Goal: Task Accomplishment & Management: Manage account settings

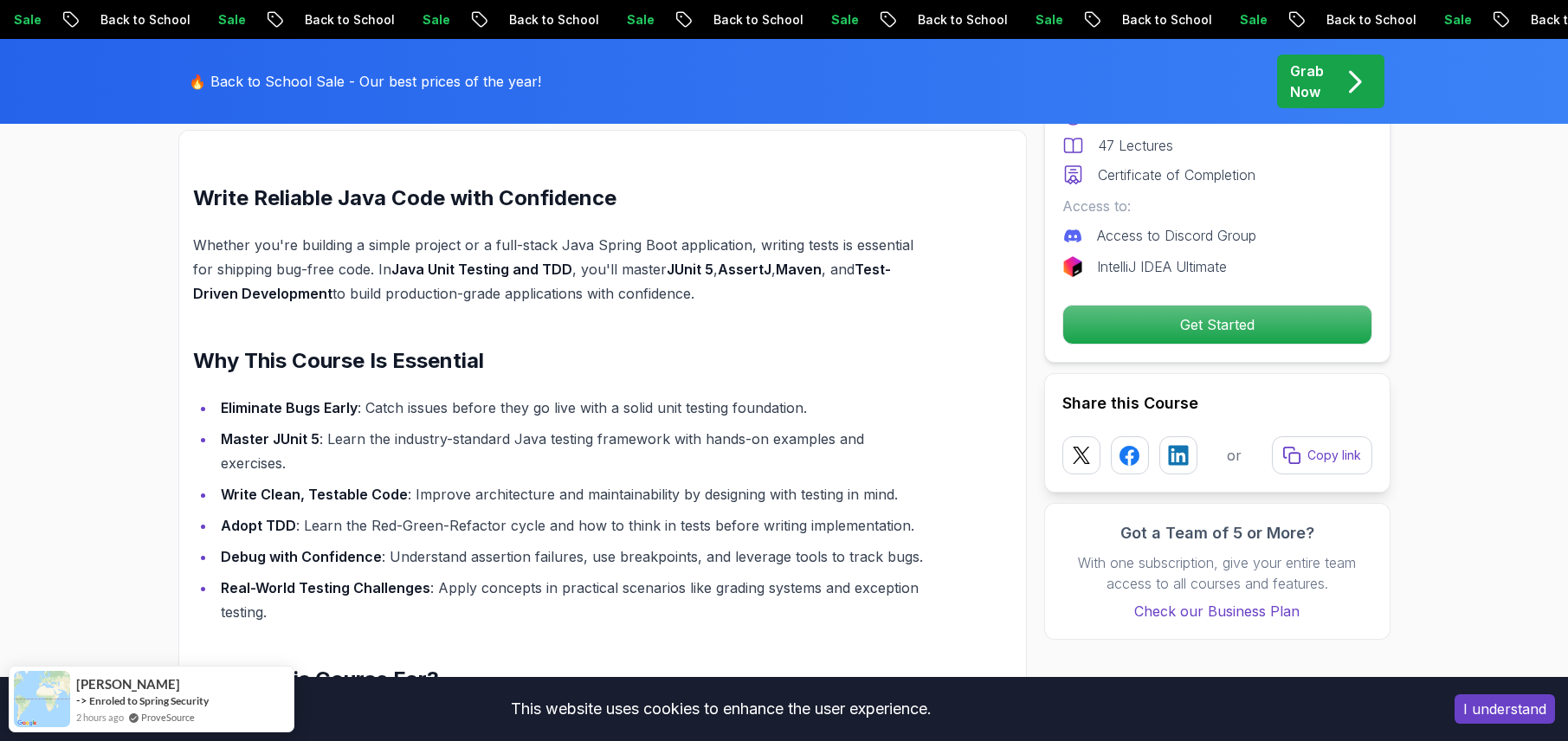
scroll to position [1644, 0]
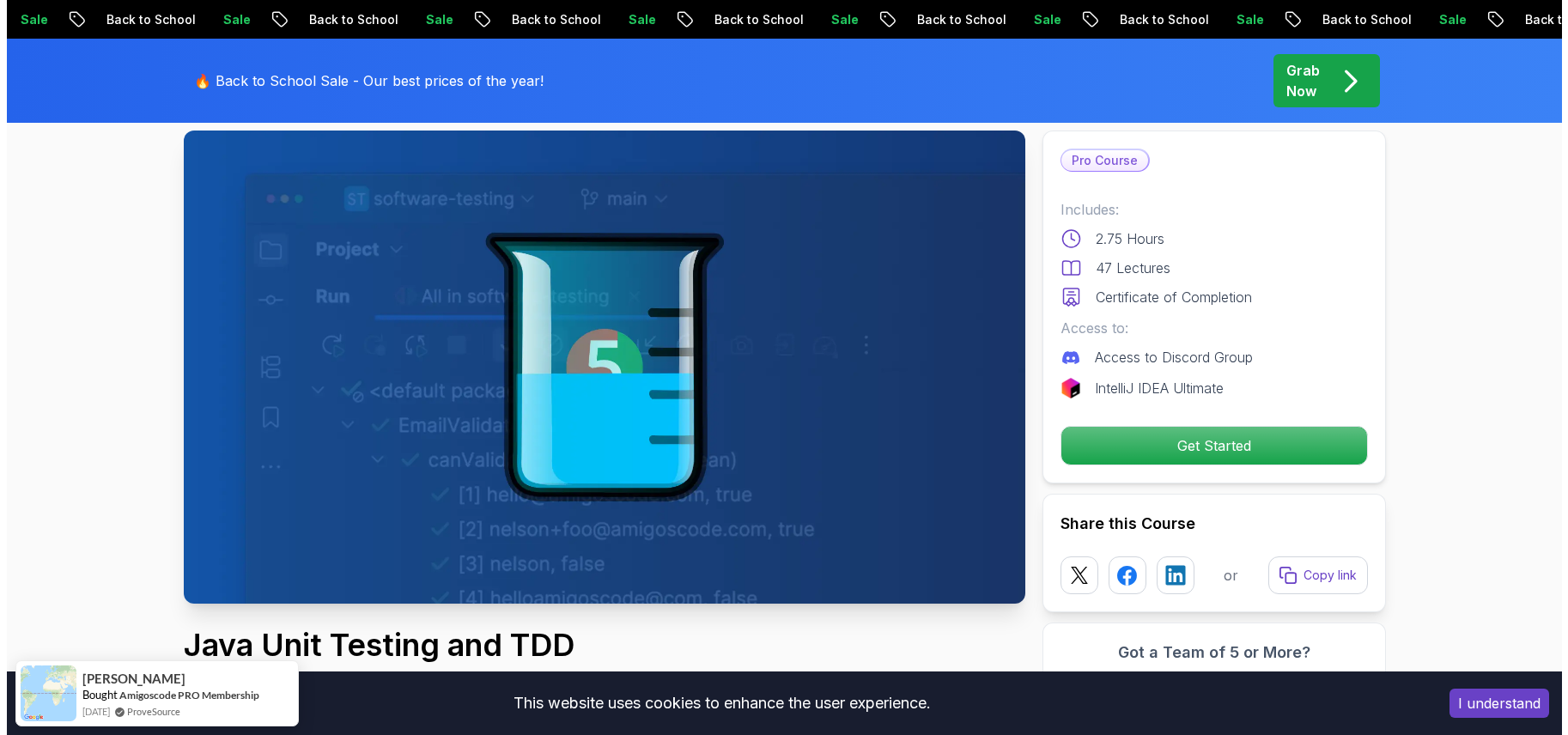
scroll to position [0, 0]
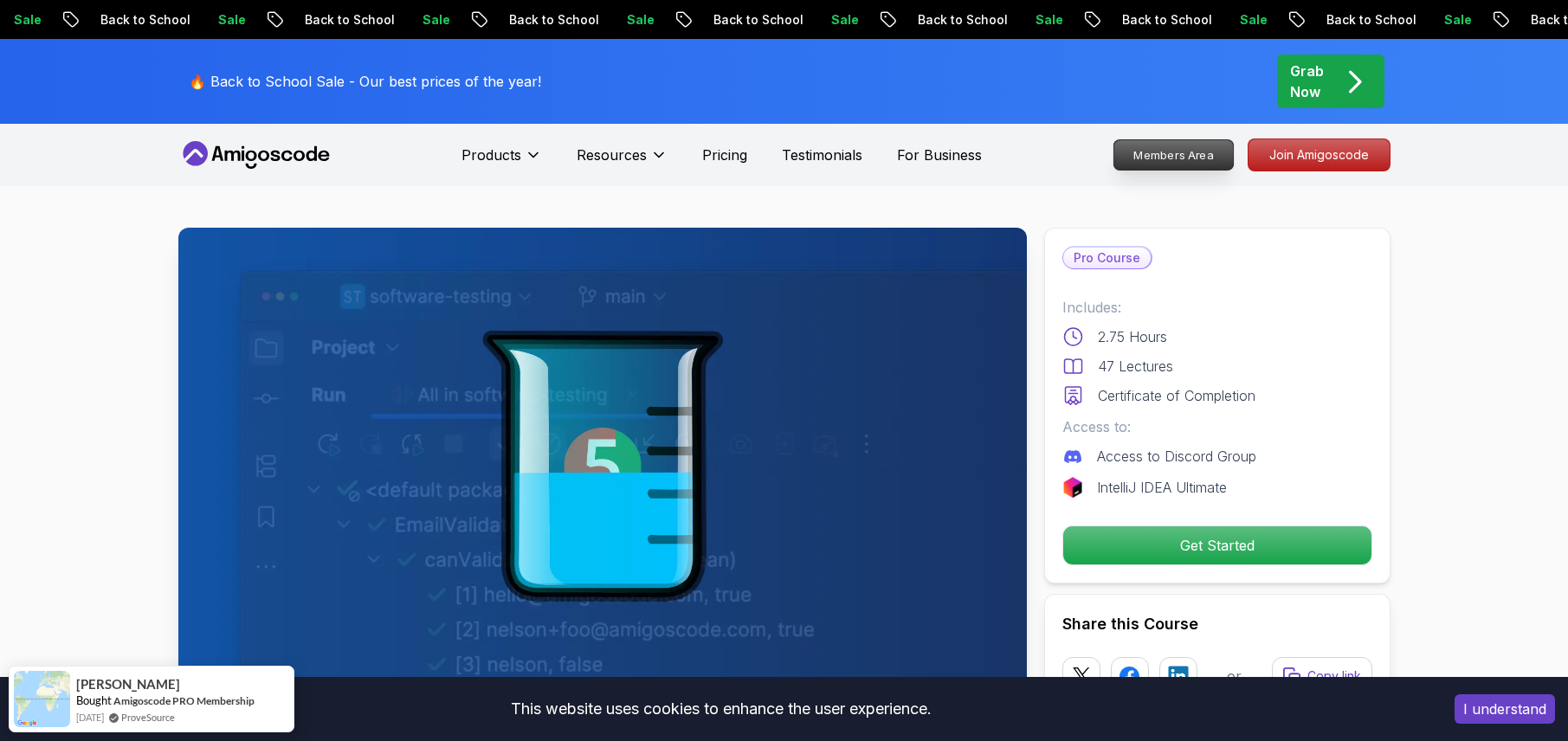
click at [1143, 140] on p "Members Area" at bounding box center [1173, 155] width 119 height 30
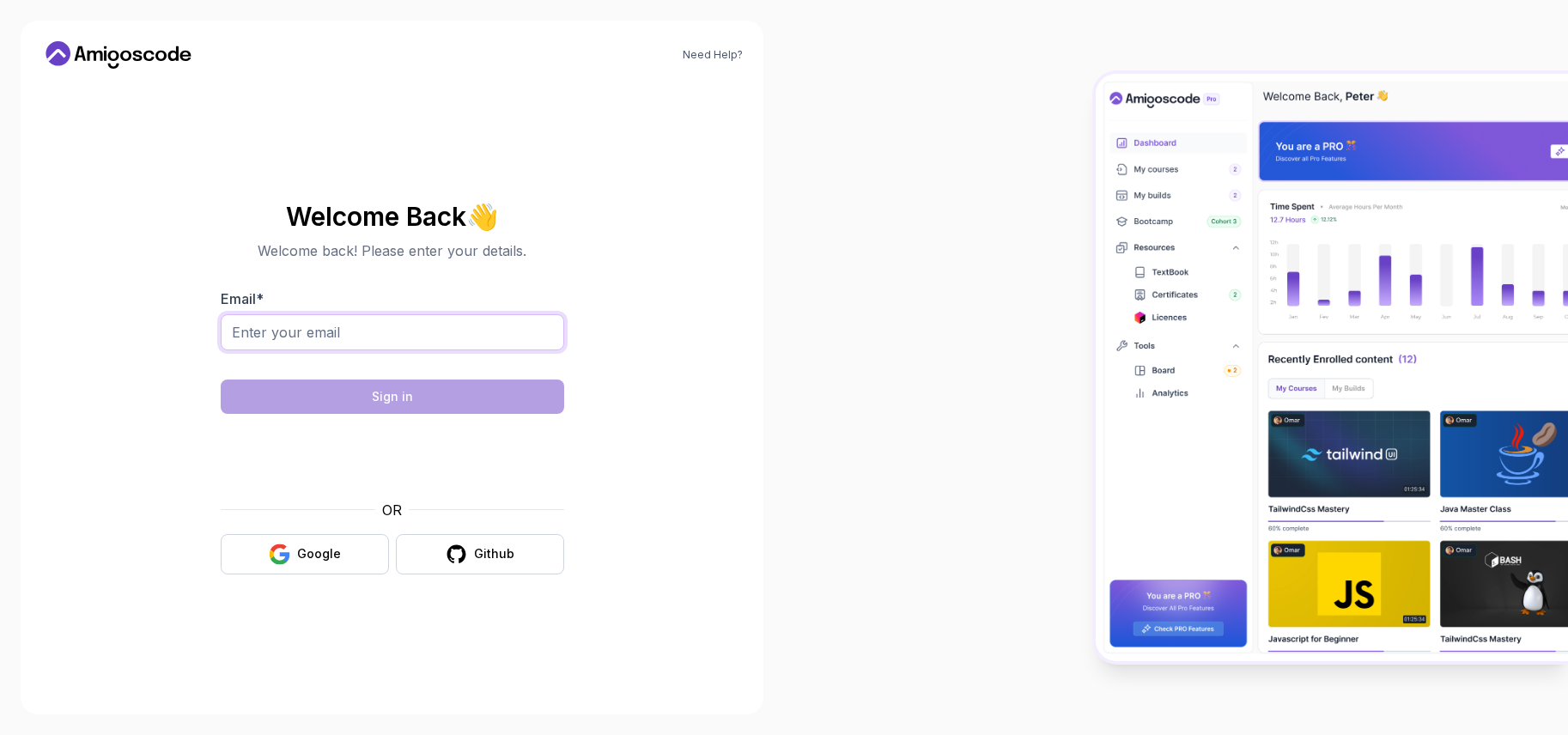
click at [344, 340] on input "Email *" at bounding box center [392, 331] width 344 height 36
click at [379, 318] on input "Email *" at bounding box center [392, 331] width 344 height 36
click at [312, 326] on input "Email *" at bounding box center [392, 331] width 344 height 36
type input "[EMAIL_ADDRESS][DOMAIN_NAME]"
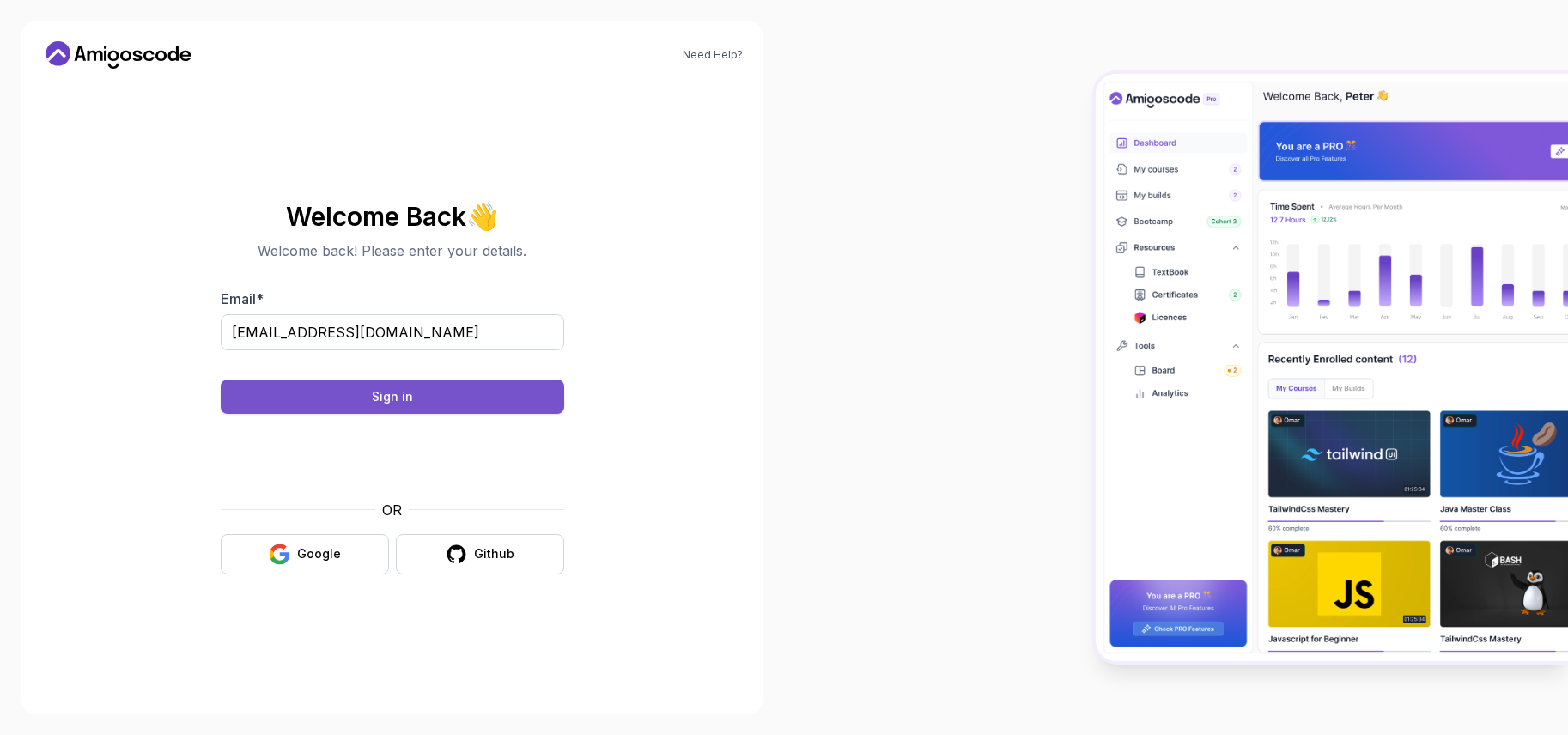
click at [438, 400] on button "Sign in" at bounding box center [392, 396] width 344 height 34
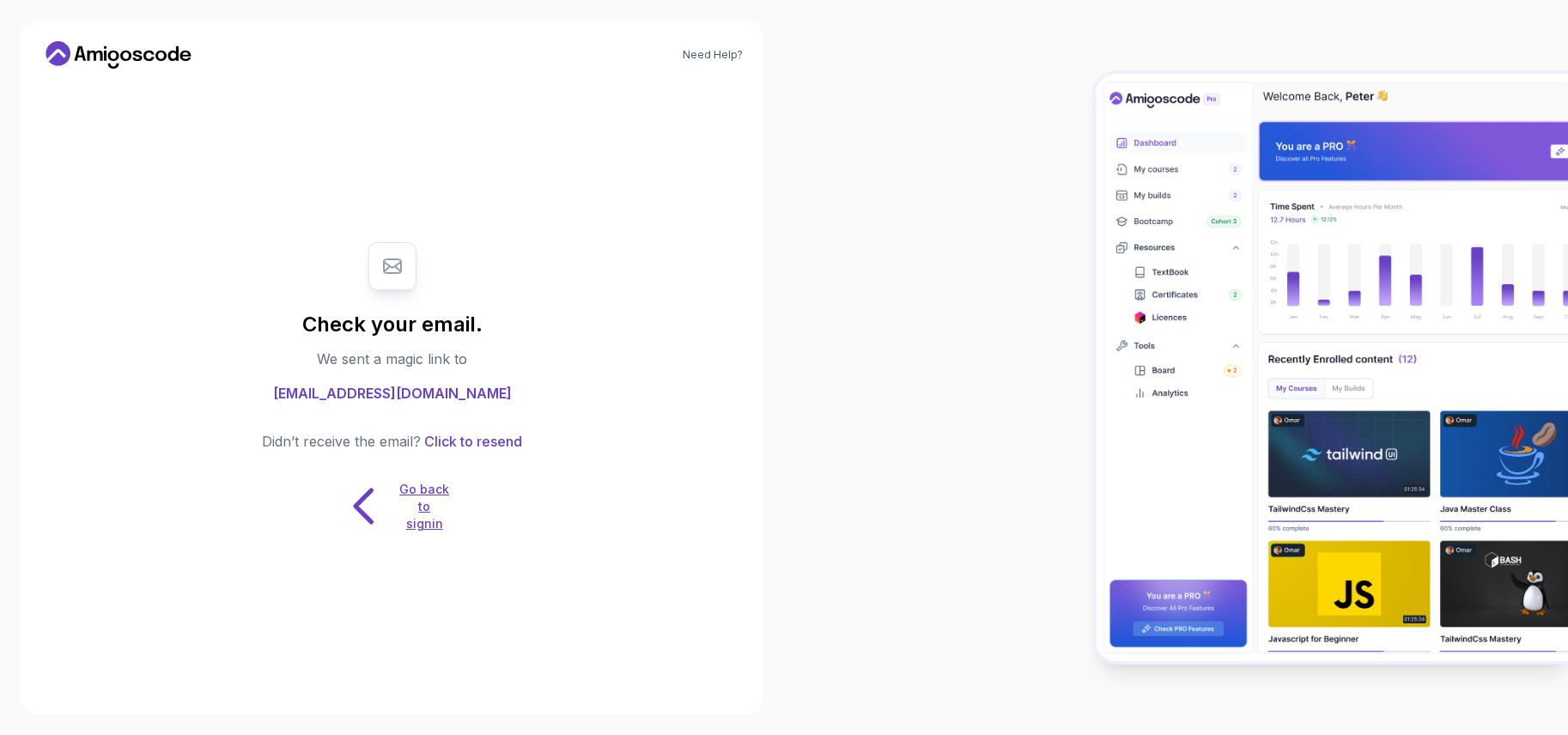
click at [425, 514] on p "Go back to signin" at bounding box center [424, 506] width 51 height 51
